Goal: Information Seeking & Learning: Find contact information

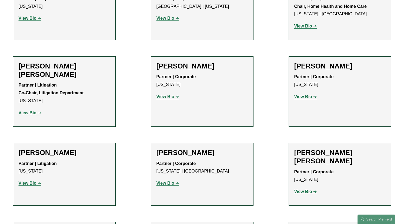
scroll to position [135, 0]
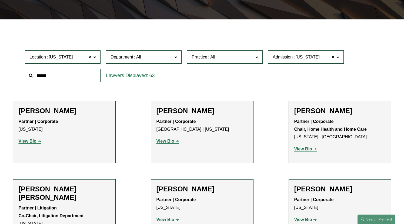
click at [143, 59] on span "Department" at bounding box center [141, 56] width 62 height 7
click at [143, 58] on span "Department" at bounding box center [141, 56] width 62 height 7
click at [206, 59] on span "Practice" at bounding box center [199, 57] width 16 height 5
click at [0, 0] on link "Bankruptcy, Financial Restructuring, and Reorganization" at bounding box center [0, 0] width 0 height 0
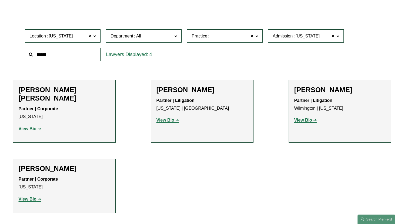
scroll to position [181, 0]
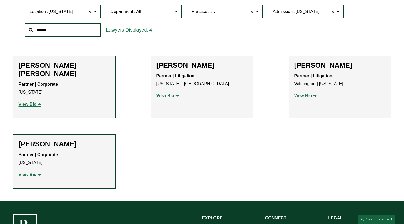
click at [26, 172] on strong "View Bio" at bounding box center [28, 174] width 18 height 5
click at [31, 172] on strong "View Bio" at bounding box center [28, 174] width 18 height 5
click at [298, 96] on strong "View Bio" at bounding box center [303, 95] width 18 height 5
click at [301, 97] on strong "View Bio" at bounding box center [303, 95] width 18 height 5
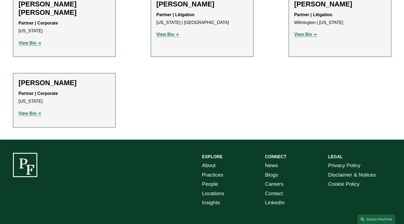
scroll to position [262, 0]
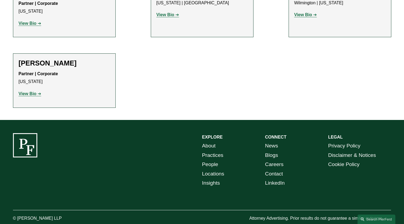
drag, startPoint x: 18, startPoint y: 211, endPoint x: 65, endPoint y: 213, distance: 47.0
click at [65, 215] on p "© [PERSON_NAME] LLP" at bounding box center [52, 219] width 79 height 8
copy p "Pierson Ferdinand LLP"
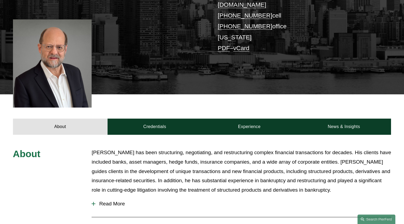
scroll to position [103, 0]
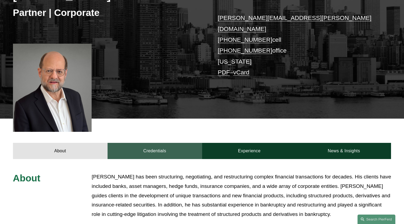
click at [150, 144] on link "Credentials" at bounding box center [154, 151] width 94 height 16
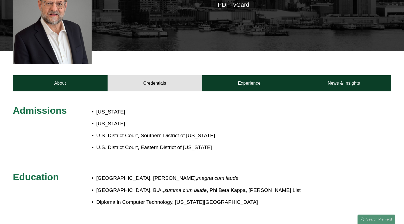
scroll to position [184, 0]
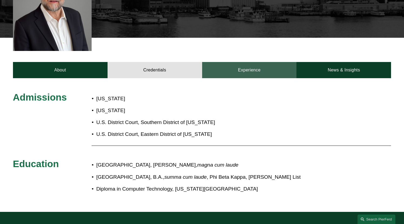
click at [253, 67] on link "Experience" at bounding box center [249, 70] width 94 height 16
